Goal: Use online tool/utility: Utilize a website feature to perform a specific function

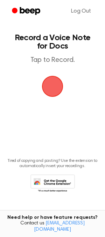
click at [49, 80] on span "button" at bounding box center [52, 86] width 39 height 39
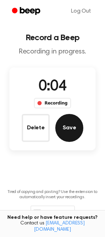
click at [70, 124] on button "Save" at bounding box center [69, 128] width 28 height 28
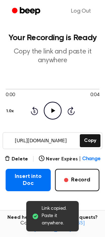
click at [55, 111] on icon "Play Audio" at bounding box center [53, 111] width 18 height 18
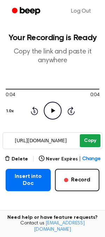
click at [98, 142] on button "Copy" at bounding box center [90, 140] width 21 height 13
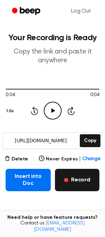
click at [61, 174] on button "Record" at bounding box center [77, 180] width 44 height 22
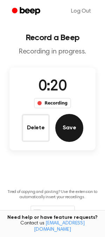
click at [68, 133] on button "Save" at bounding box center [69, 128] width 28 height 28
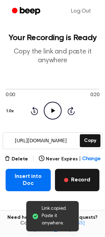
click at [92, 176] on button "Record" at bounding box center [77, 180] width 44 height 22
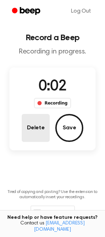
click at [46, 126] on button "Delete" at bounding box center [36, 128] width 28 height 28
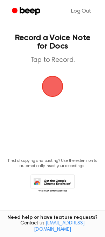
click at [49, 87] on span "button" at bounding box center [52, 86] width 29 height 29
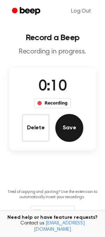
click at [65, 122] on button "Save" at bounding box center [69, 128] width 28 height 28
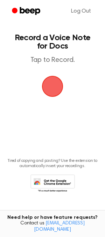
click at [55, 83] on span "button" at bounding box center [53, 87] width 24 height 24
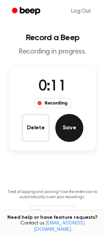
click at [74, 123] on button "Save" at bounding box center [69, 128] width 28 height 28
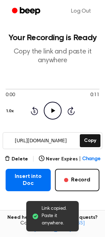
click at [59, 110] on icon "Play Audio" at bounding box center [53, 111] width 18 height 18
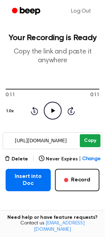
click at [85, 141] on button "Copy" at bounding box center [90, 140] width 21 height 13
click at [87, 141] on button "Copy" at bounding box center [90, 140] width 21 height 13
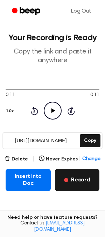
click at [68, 180] on span "button" at bounding box center [66, 180] width 4 height 4
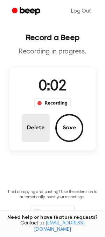
click at [33, 132] on button "Delete" at bounding box center [36, 128] width 28 height 28
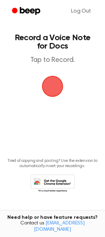
click at [55, 90] on span "button" at bounding box center [53, 86] width 28 height 28
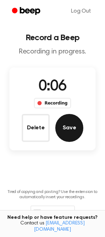
click at [78, 123] on button "Save" at bounding box center [69, 128] width 28 height 28
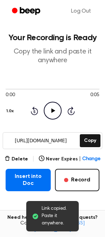
click at [47, 100] on div "0:00 0:05 Your browser does not support the [object Object] element. 1.0x Rewin…" at bounding box center [53, 103] width 94 height 34
click at [51, 104] on icon "Play Audio" at bounding box center [53, 111] width 18 height 18
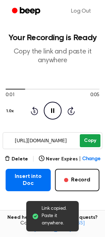
click at [89, 139] on button "Copy" at bounding box center [90, 140] width 21 height 13
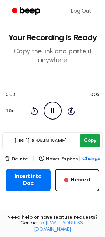
click at [82, 142] on button "Copy" at bounding box center [90, 140] width 21 height 13
